Goal: Task Accomplishment & Management: Manage account settings

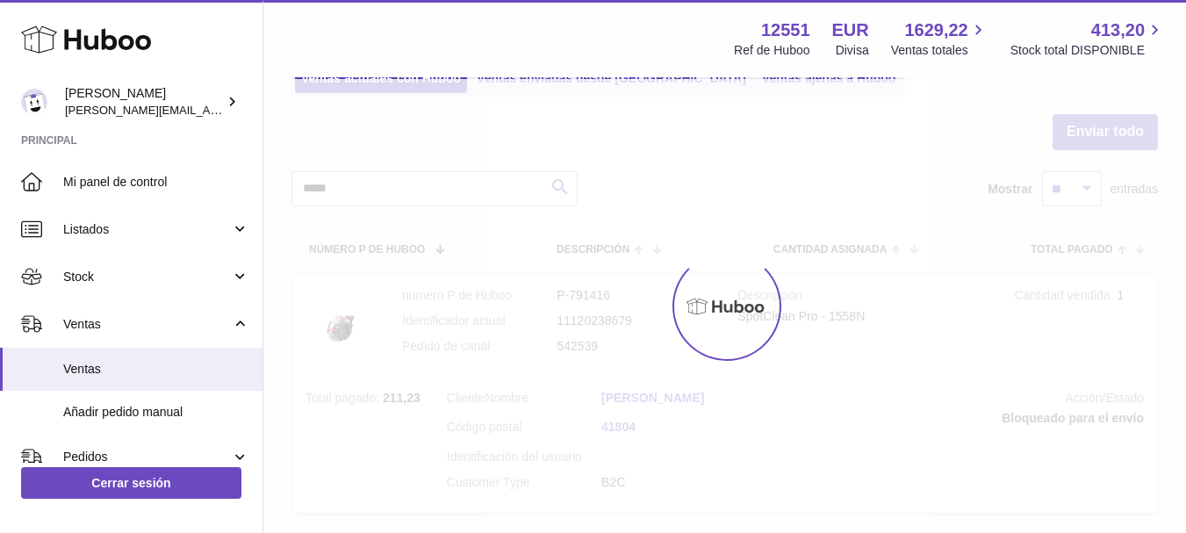
type input "******"
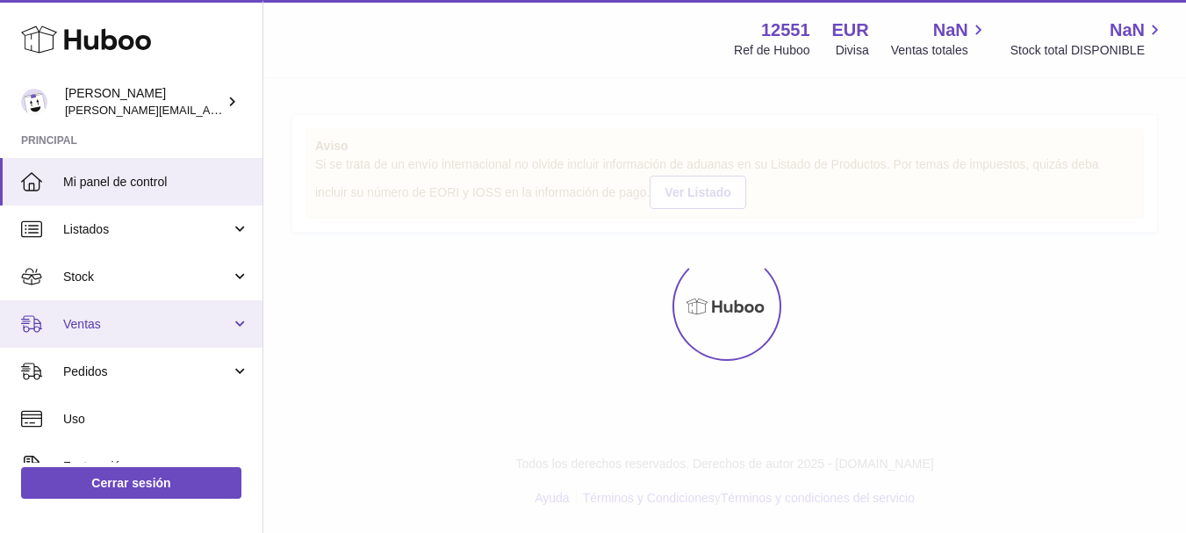
click at [102, 331] on span "Ventas" at bounding box center [147, 324] width 168 height 17
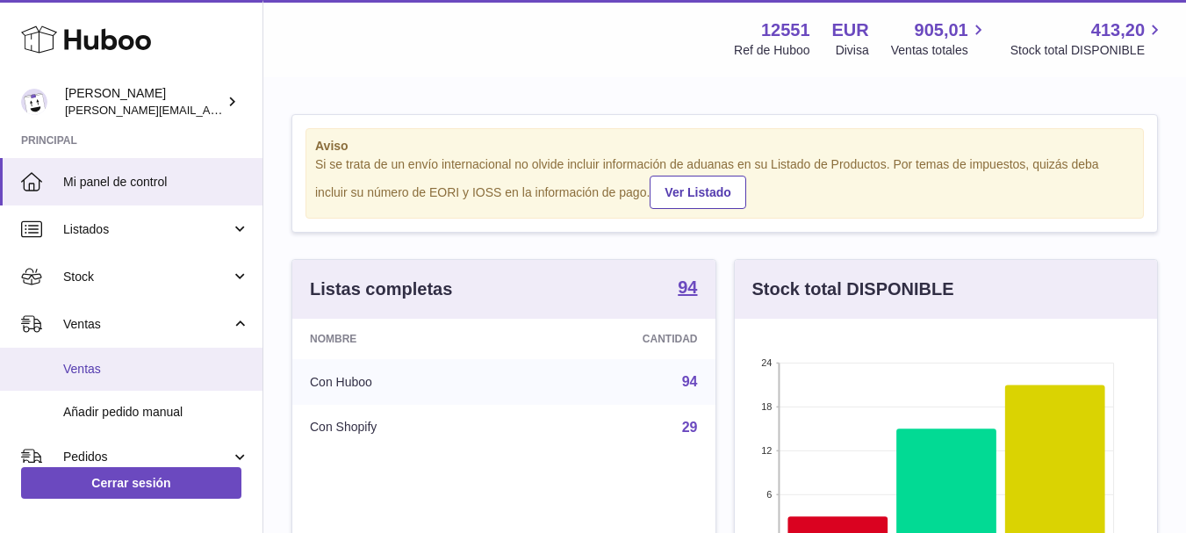
scroll to position [274, 422]
click at [81, 358] on link "Ventas" at bounding box center [131, 369] width 263 height 43
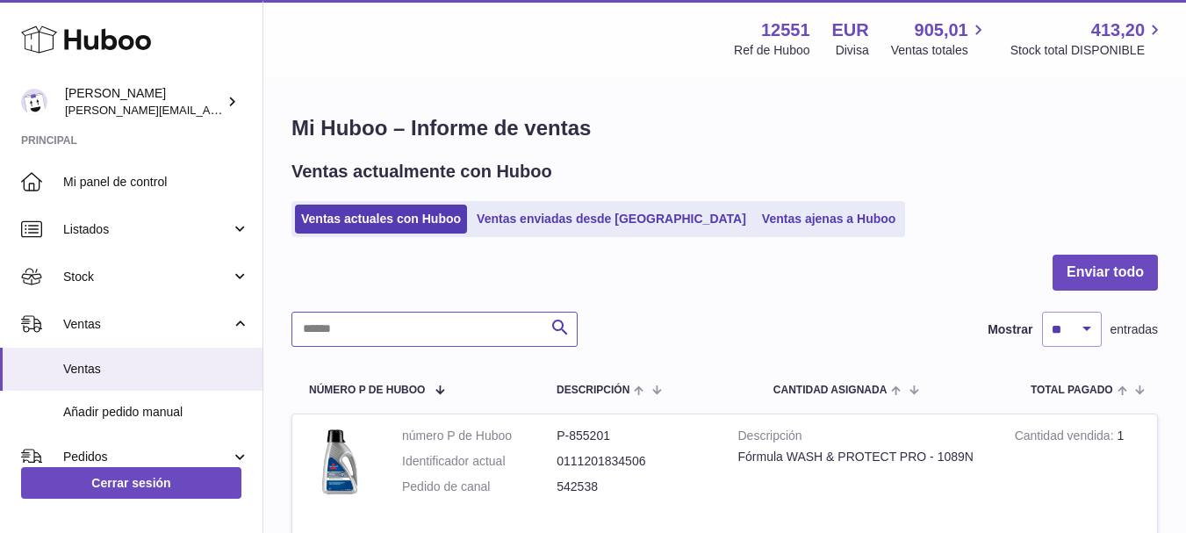
click at [435, 321] on input "text" at bounding box center [434, 329] width 286 height 35
type input "******"
click at [781, 258] on div at bounding box center [724, 283] width 867 height 57
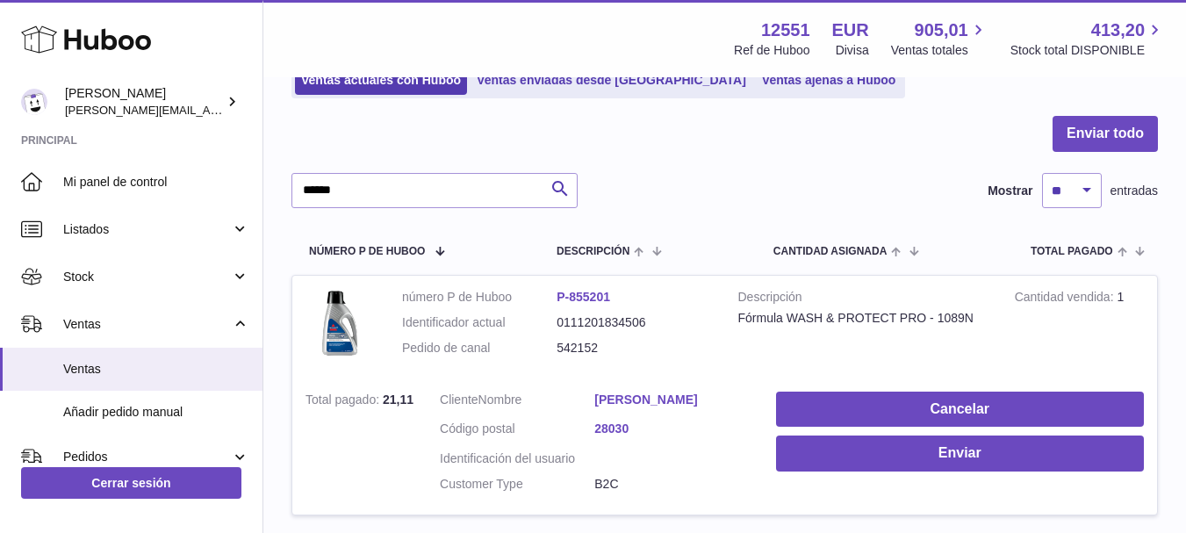
scroll to position [140, 0]
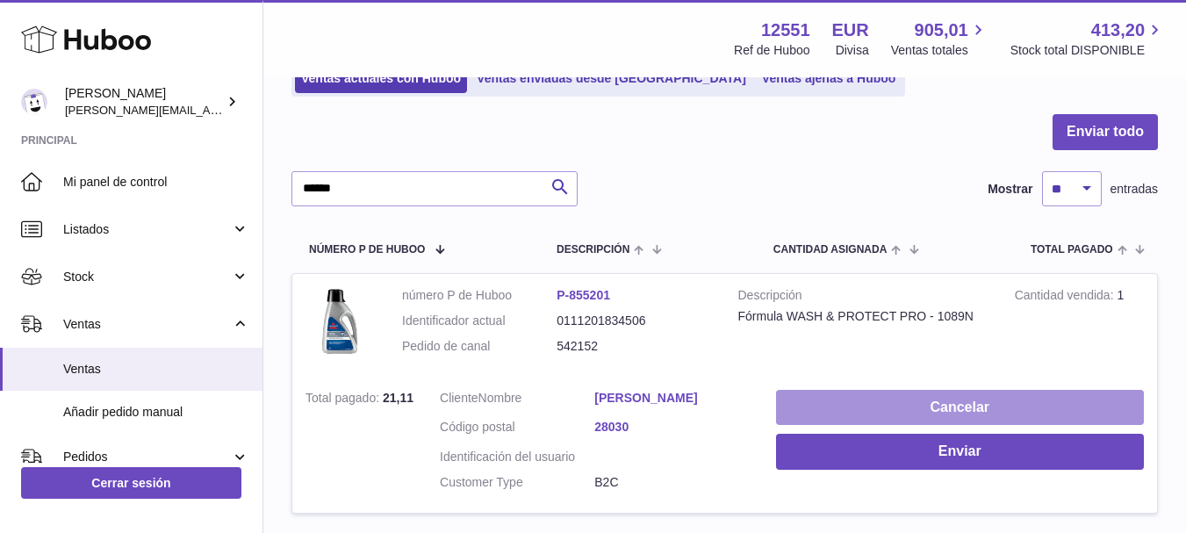
click at [861, 395] on button "Cancelar" at bounding box center [960, 408] width 368 height 36
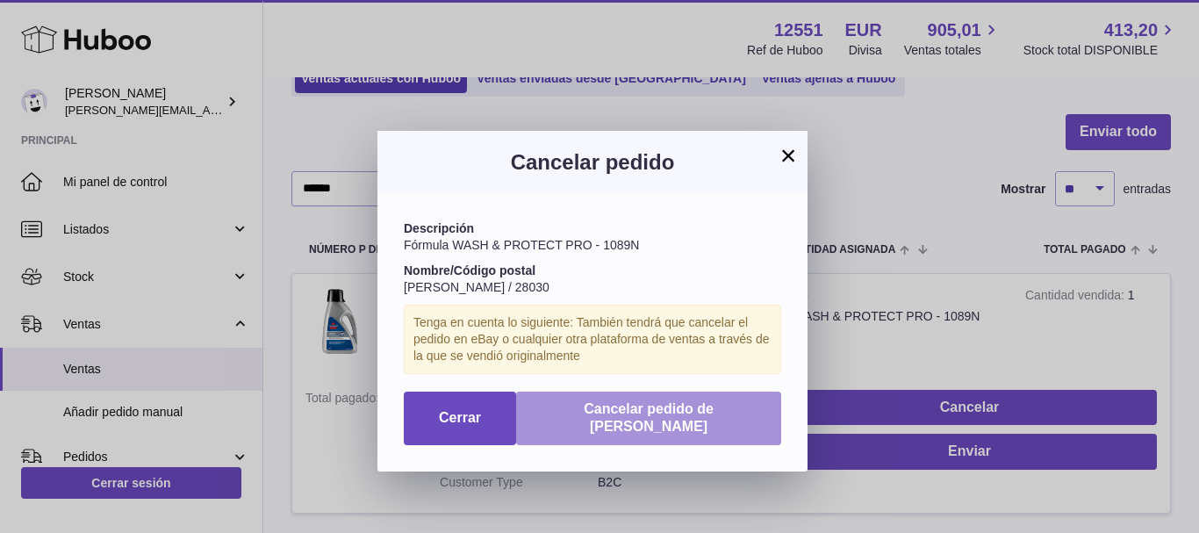
click at [644, 408] on span "Cancelar pedido de Huboo" at bounding box center [649, 417] width 130 height 33
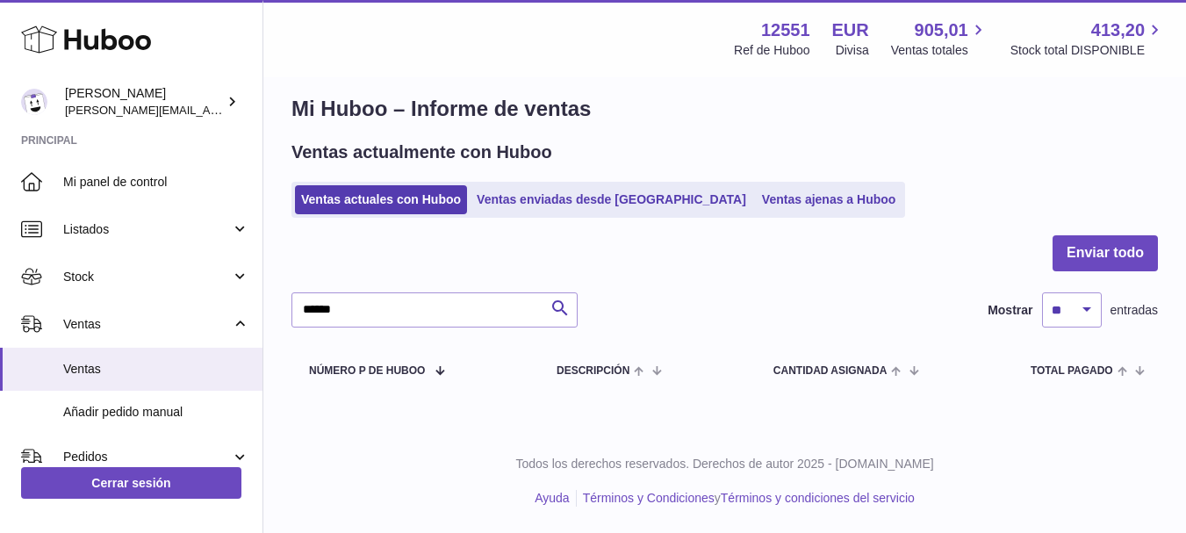
scroll to position [19, 0]
click at [1028, 224] on div "Mi Huboo – Informe de ventas Ventas actualmente con Huboo Ventas actuales con H…" at bounding box center [724, 245] width 923 height 370
